Goal: Use online tool/utility: Utilize a website feature to perform a specific function

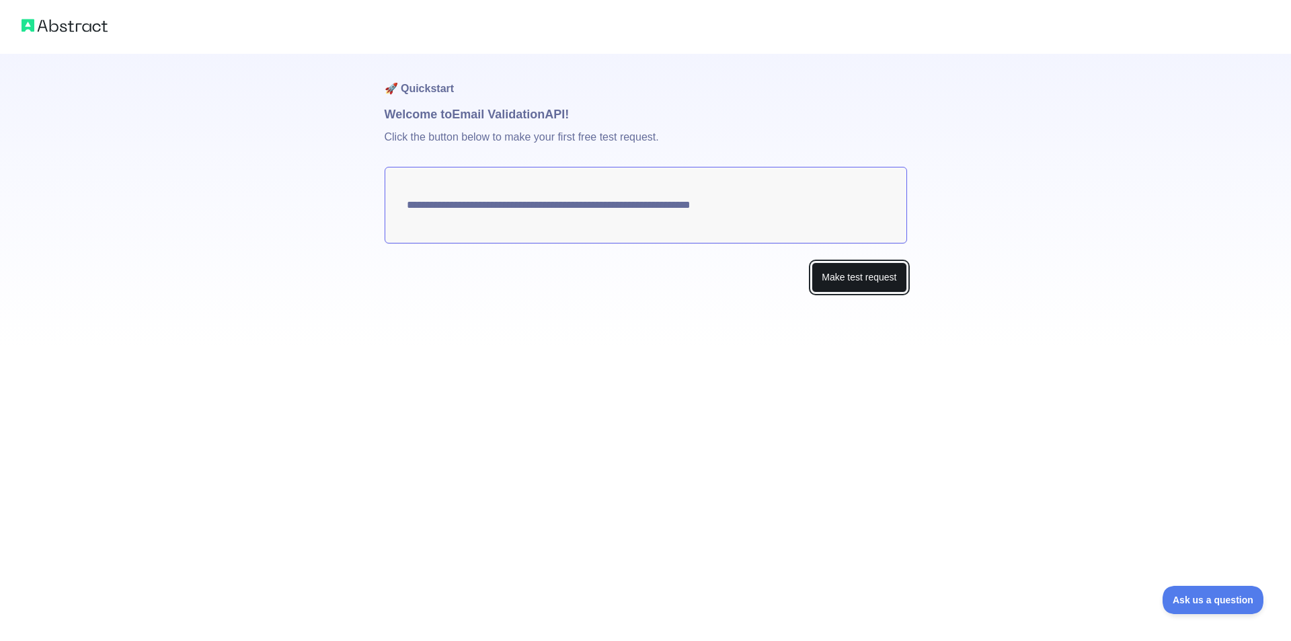
click at [878, 286] on button "Make test request" at bounding box center [859, 277] width 95 height 30
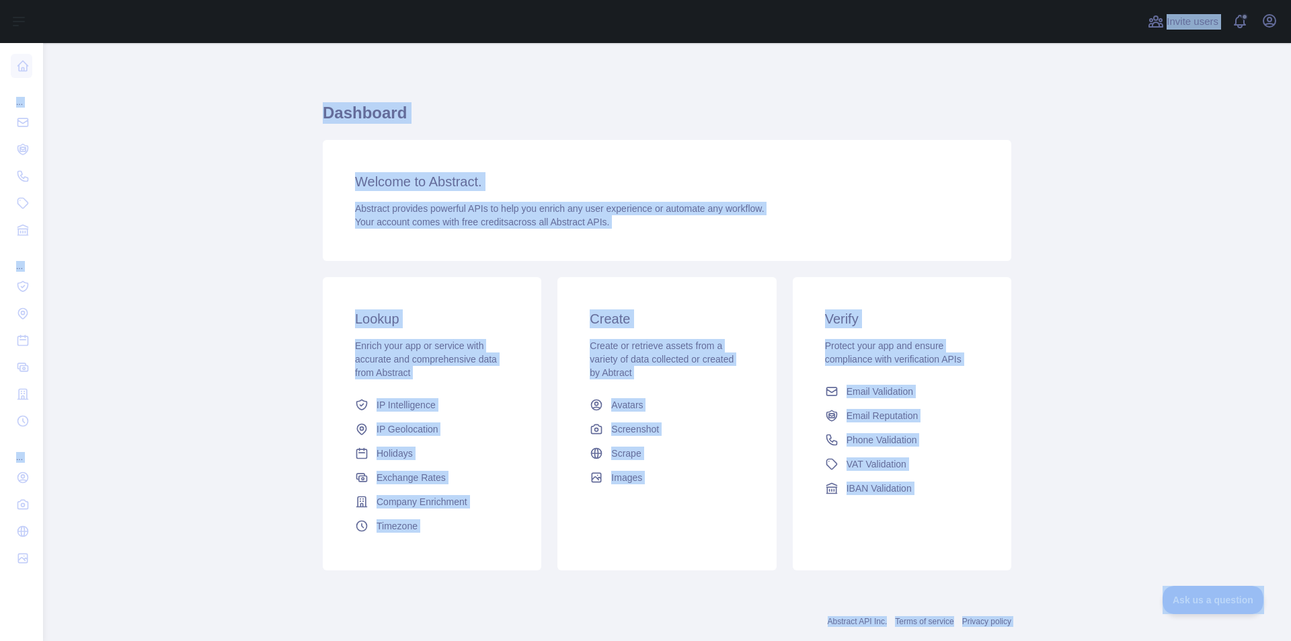
click at [1186, 427] on main "Dashboard Welcome to Abstract. Abstract provides powerful APIs to help you enri…" at bounding box center [667, 342] width 1248 height 598
click at [1001, 376] on div "Verify Protect your app and ensure compliance with verification APIs Email Vali…" at bounding box center [902, 405] width 219 height 256
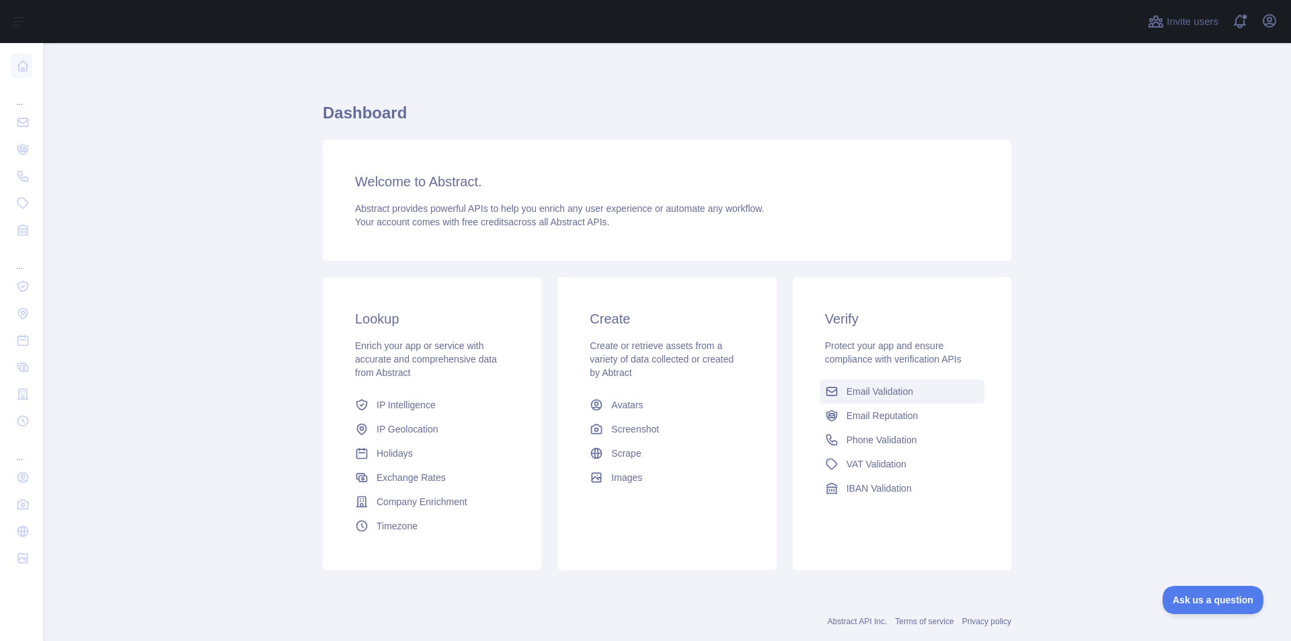
click at [894, 393] on span "Email Validation" at bounding box center [880, 391] width 67 height 13
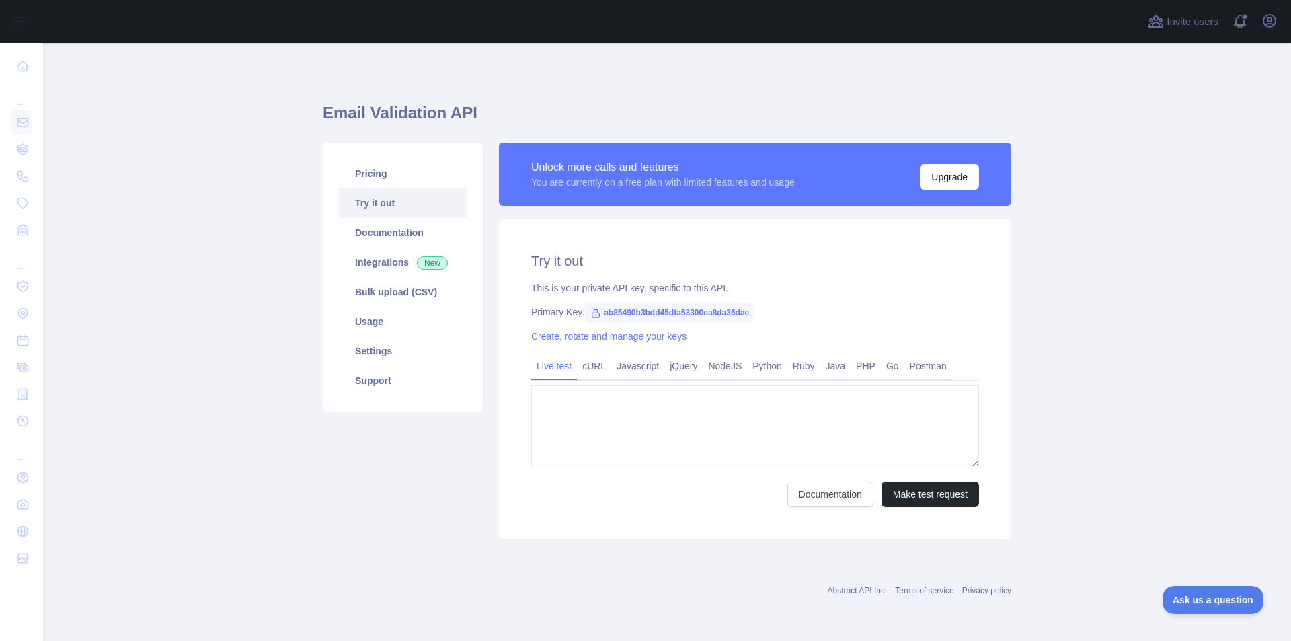
type textarea "**********"
drag, startPoint x: 598, startPoint y: 367, endPoint x: 991, endPoint y: 537, distance: 428.0
click at [598, 367] on link "cURL" at bounding box center [594, 366] width 34 height 22
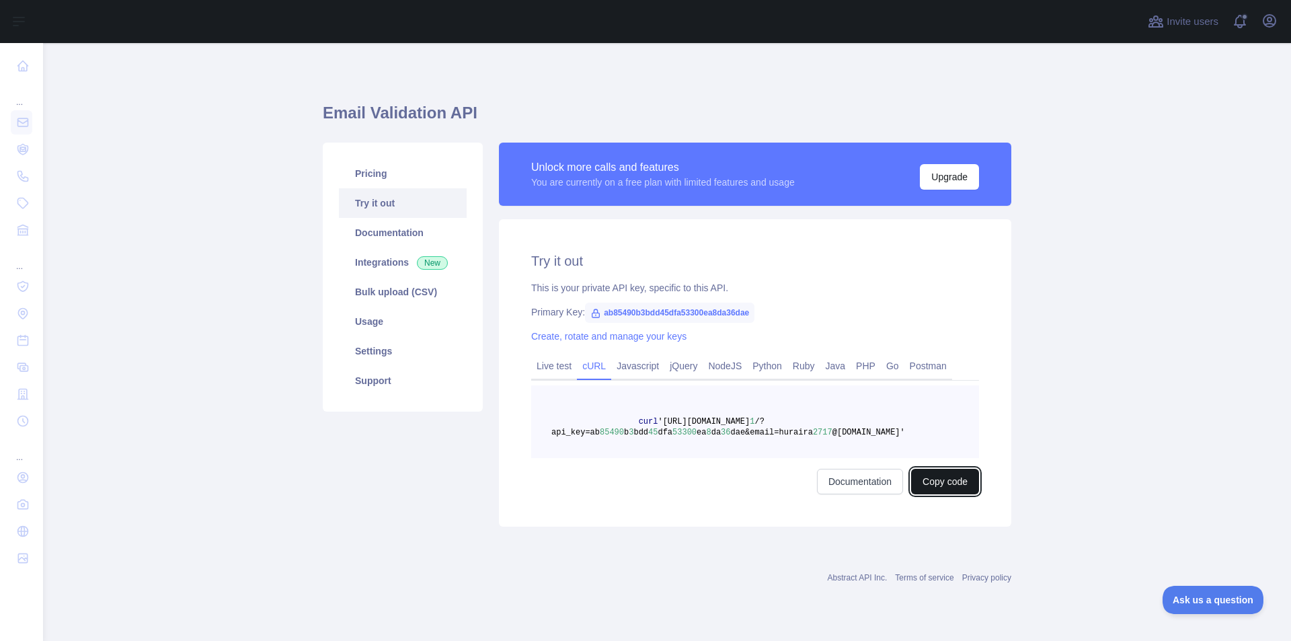
click at [969, 485] on button "Copy code" at bounding box center [945, 482] width 68 height 26
